Goal: Obtain resource: Obtain resource

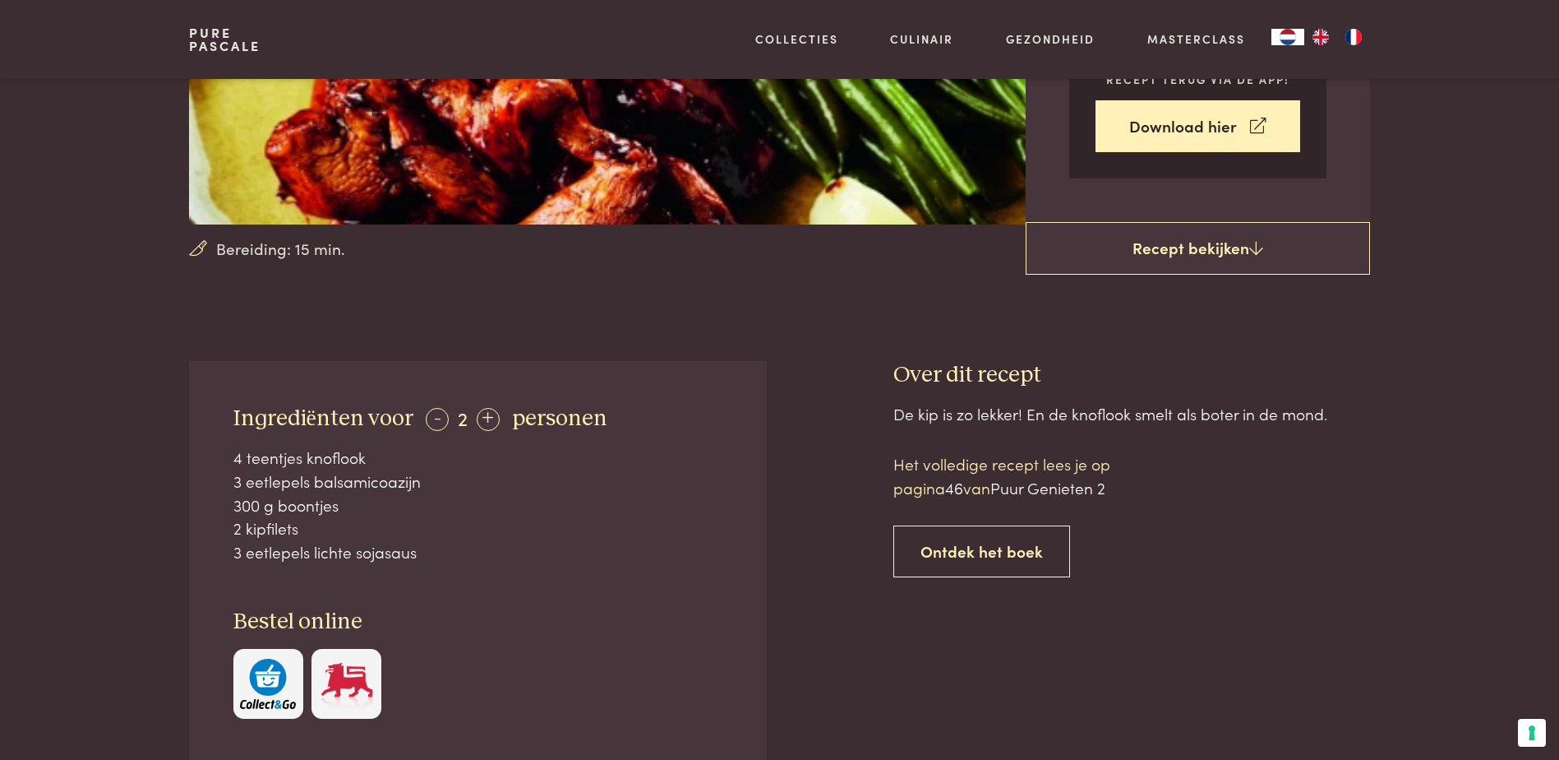
scroll to position [411, 0]
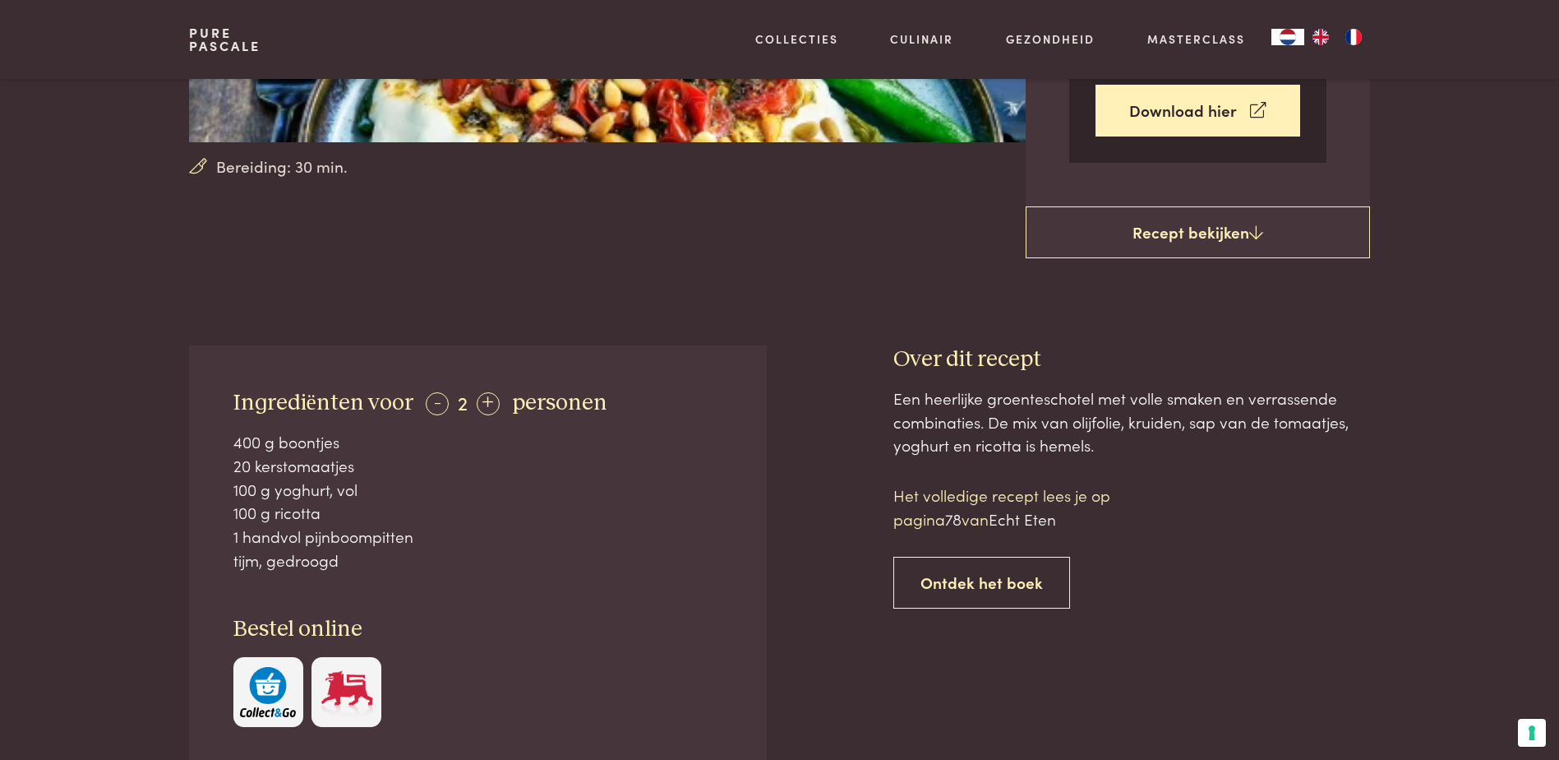
scroll to position [493, 0]
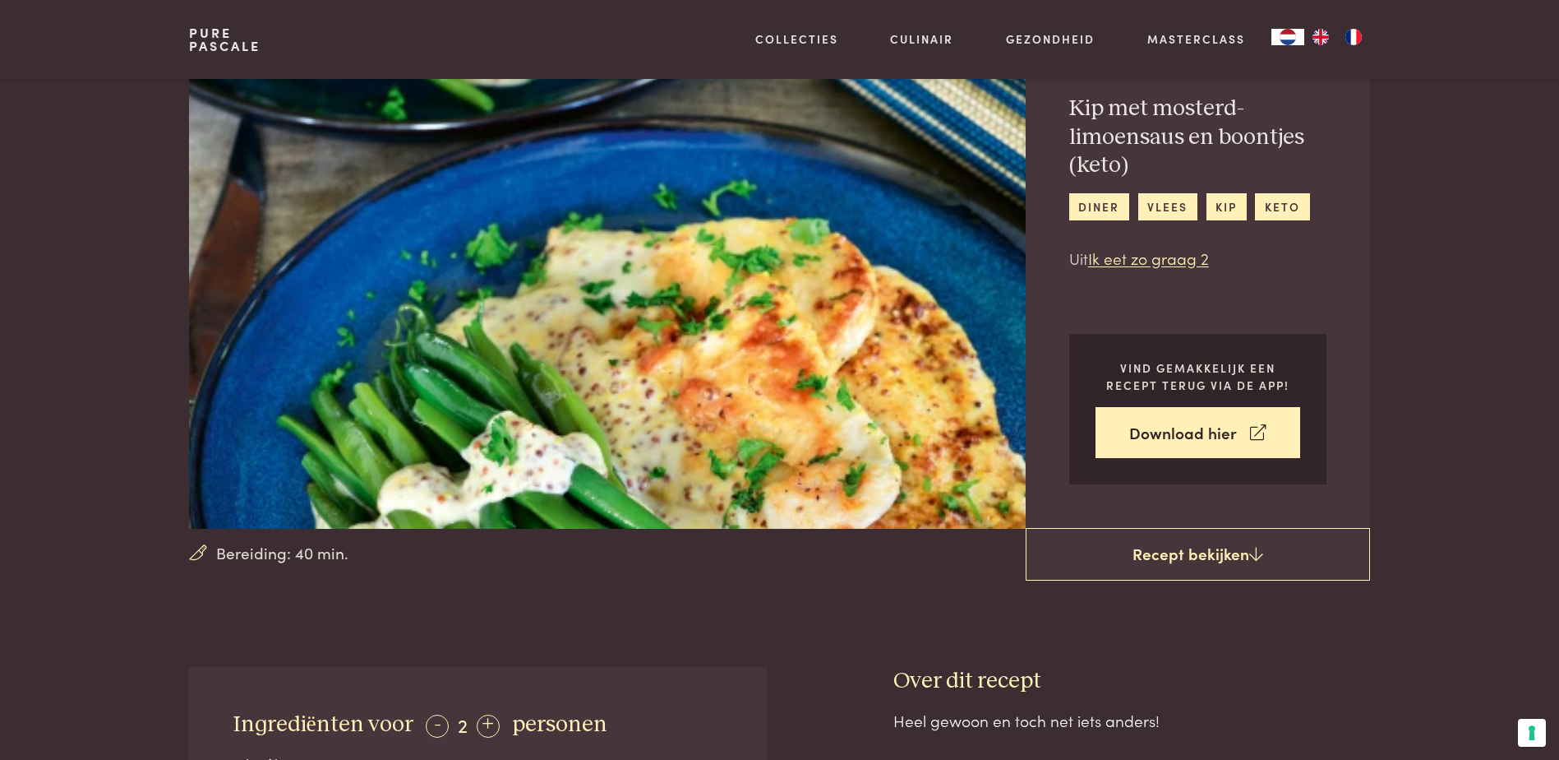
scroll to position [493, 0]
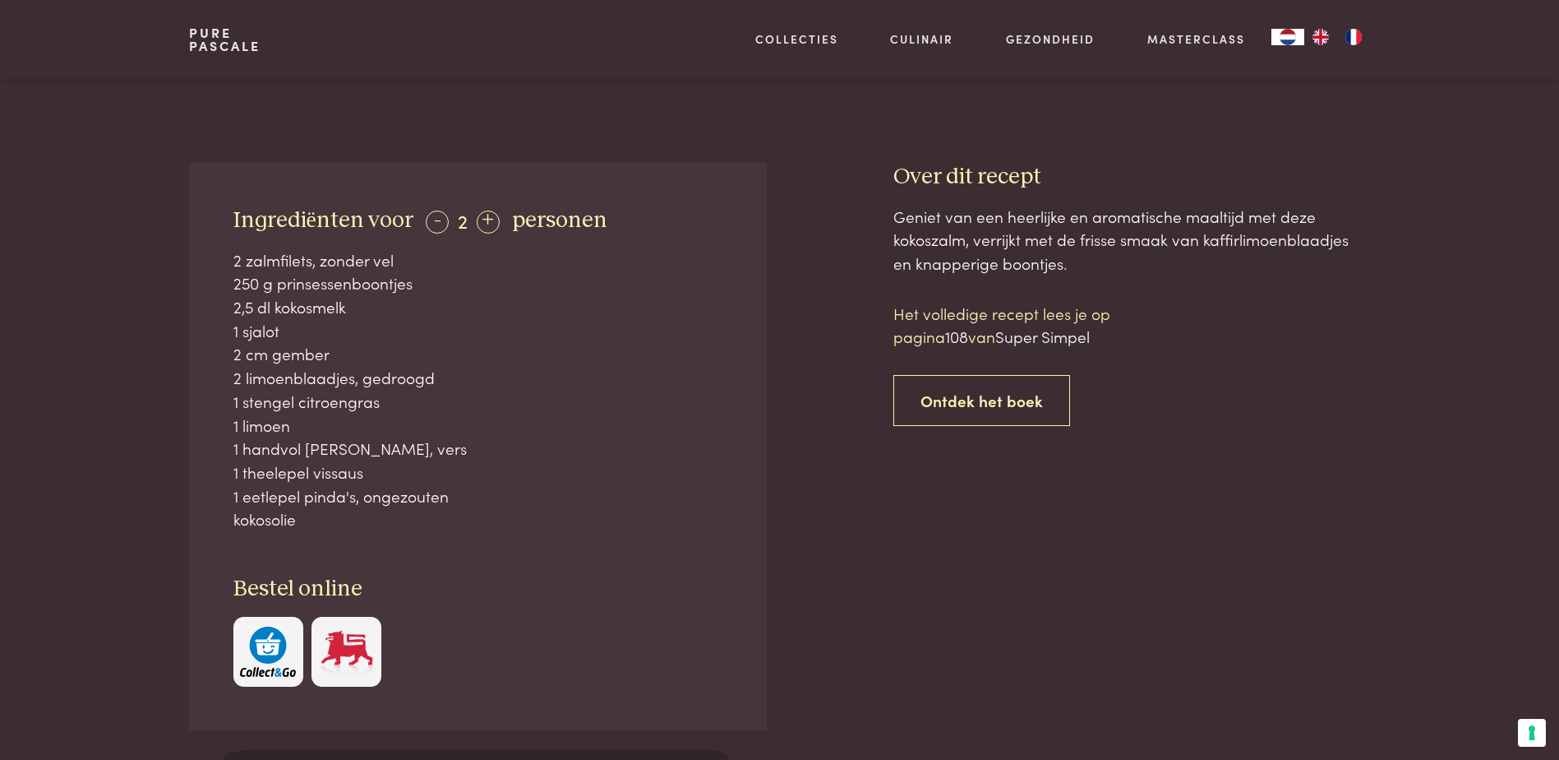
scroll to position [575, 0]
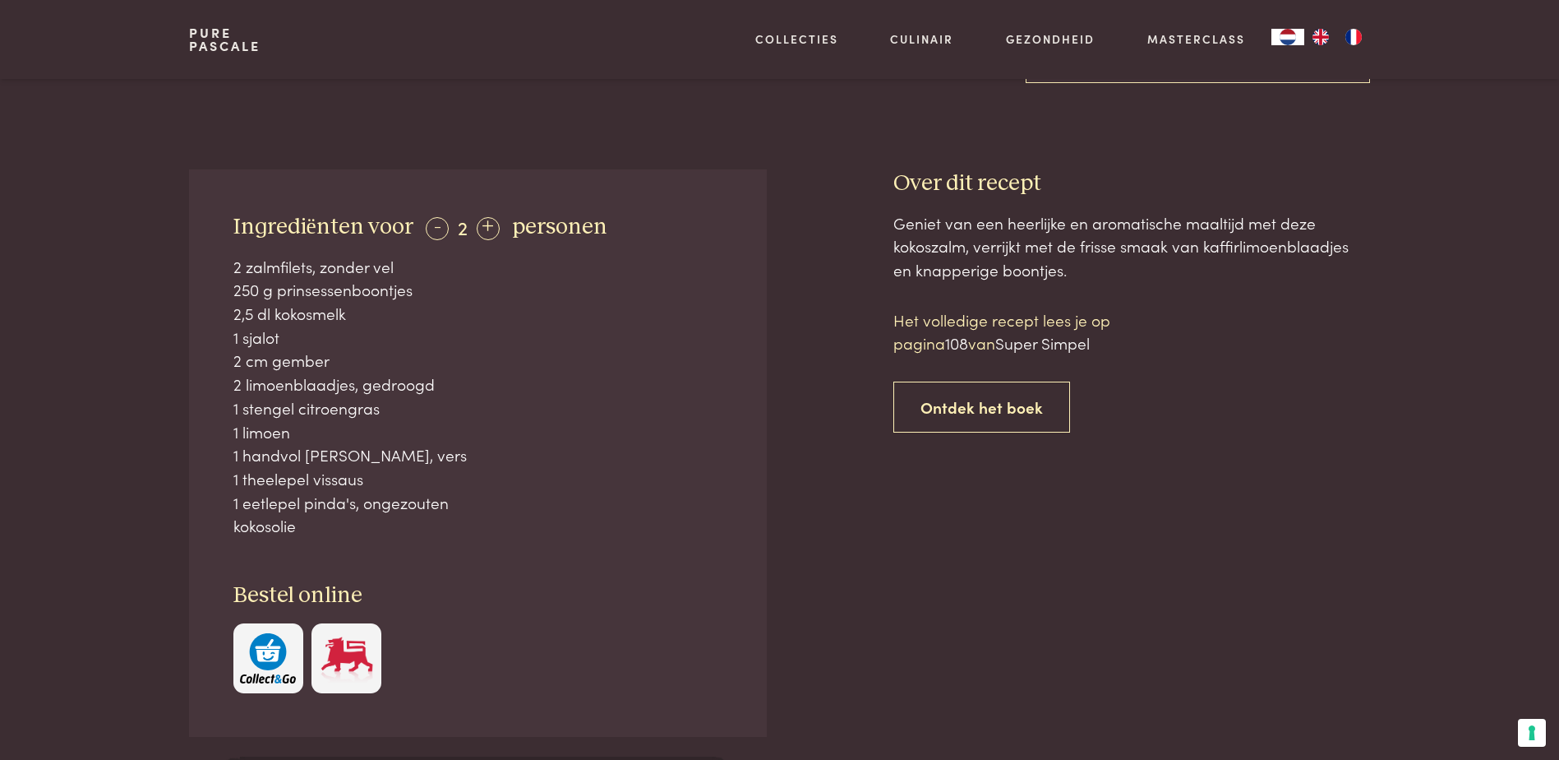
drag, startPoint x: 225, startPoint y: 223, endPoint x: 418, endPoint y: 513, distance: 348.6
click at [418, 513] on div "Ingrediënten voor - 2 + personen 2 zalmfilets, zonder vel 250 g prinsessenboont…" at bounding box center [477, 452] width 577 height 567
copy div "Ingrediënten voor - 2 + personen 2 zalmfilets, zonder vel 250 g prinsessenboont…"
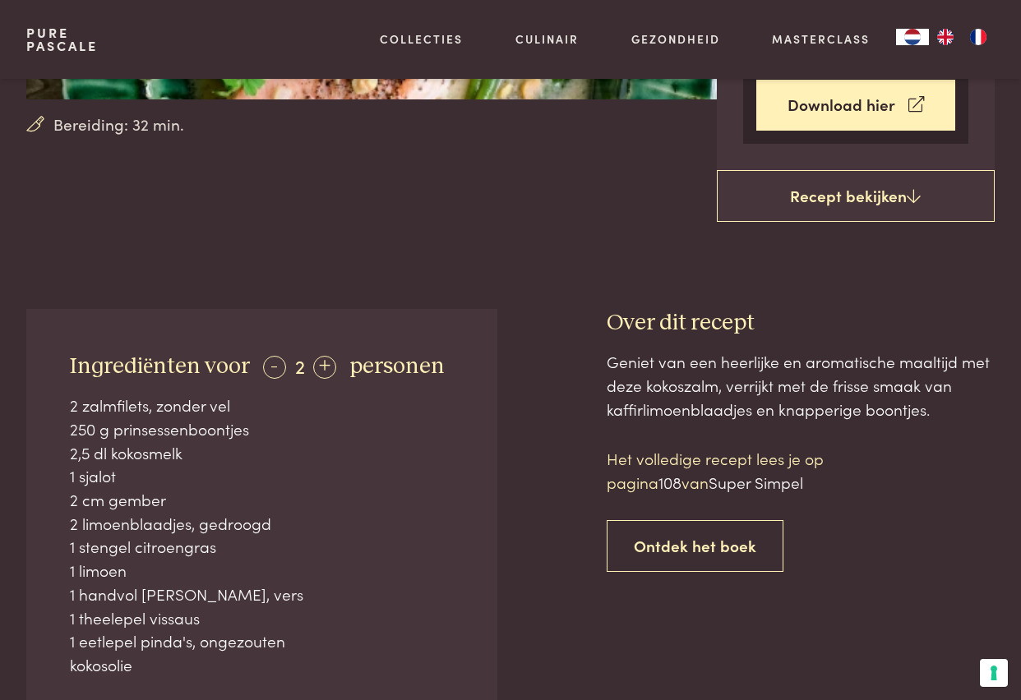
scroll to position [493, 0]
